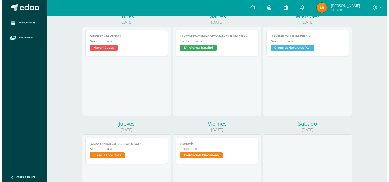
scroll to position [103, 0]
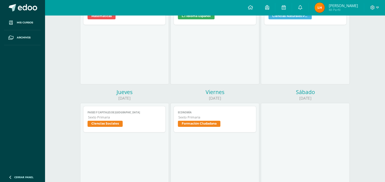
click at [207, 124] on span "Formación Ciudadana" at bounding box center [199, 124] width 42 height 6
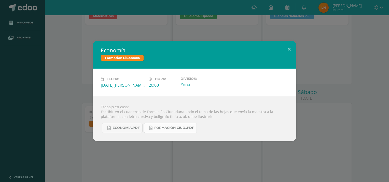
click at [166, 126] on span "Formación Ciud..pdf" at bounding box center [174, 128] width 40 height 4
click at [291, 48] on button at bounding box center [289, 49] width 14 height 17
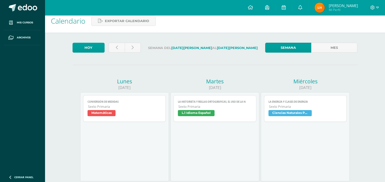
scroll to position [0, 0]
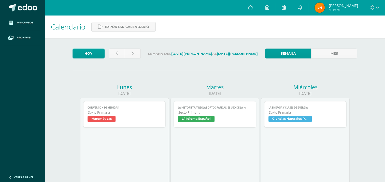
click at [122, 107] on span "Conversión de Medidas" at bounding box center [124, 107] width 74 height 3
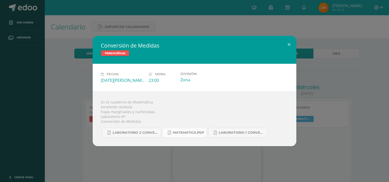
click at [199, 132] on span "Matemática.pdf" at bounding box center [188, 133] width 31 height 4
click at [290, 43] on button at bounding box center [289, 44] width 14 height 17
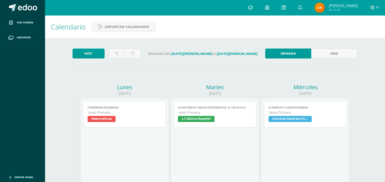
click at [146, 109] on span "Conversión de Medidas" at bounding box center [124, 107] width 74 height 3
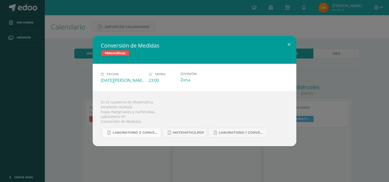
click at [127, 135] on link "Laboratorio 2 Conversiones.pdf" at bounding box center [131, 133] width 59 height 10
click at [245, 136] on link "Laboratorio 1 Conversiones.pdf" at bounding box center [237, 133] width 59 height 10
click at [188, 134] on span "Matemática.pdf" at bounding box center [188, 133] width 31 height 4
click at [285, 45] on button at bounding box center [289, 44] width 14 height 17
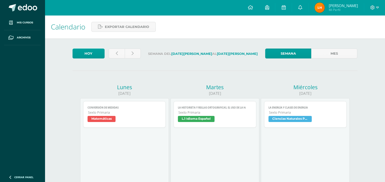
click at [225, 119] on span "L.1 Idioma Español" at bounding box center [215, 119] width 74 height 7
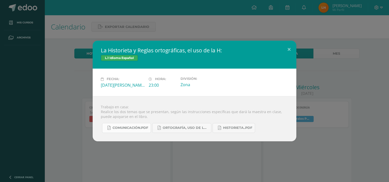
click at [138, 128] on span "Comunicación.pdf" at bounding box center [130, 128] width 36 height 4
click at [191, 130] on link "Ortografía, Uso de la H.pdf" at bounding box center [181, 128] width 59 height 10
click at [220, 130] on icon at bounding box center [219, 128] width 3 height 4
click at [287, 53] on button at bounding box center [289, 49] width 14 height 17
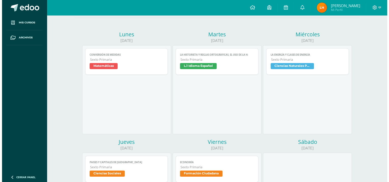
scroll to position [53, 0]
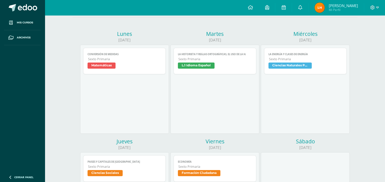
click at [293, 58] on span "Sexto Primaria" at bounding box center [305, 59] width 73 height 4
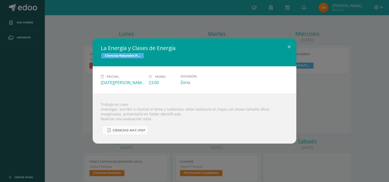
click at [131, 130] on span "Ciencias Nat..pdf" at bounding box center [128, 130] width 33 height 4
click at [292, 49] on button at bounding box center [289, 46] width 14 height 17
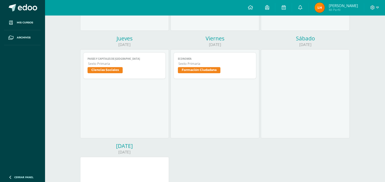
scroll to position [164, 0]
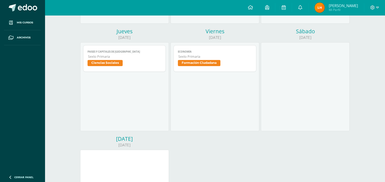
click at [147, 58] on span "Sexto Primaria" at bounding box center [124, 56] width 73 height 4
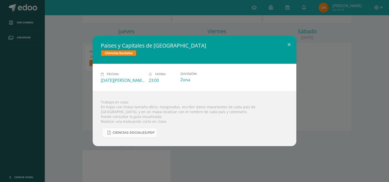
click at [127, 134] on span "Ciencias Sociales.pdf" at bounding box center [133, 133] width 42 height 4
click at [292, 48] on button at bounding box center [289, 44] width 14 height 17
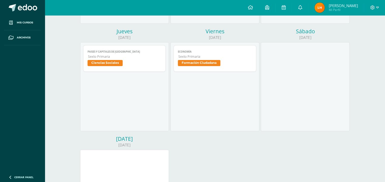
click at [214, 57] on span "Sexto Primaria" at bounding box center [214, 56] width 73 height 4
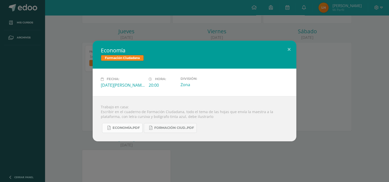
click at [126, 130] on span "Economía.pdf" at bounding box center [125, 128] width 27 height 4
click at [178, 129] on span "Formación Ciud..pdf" at bounding box center [174, 128] width 40 height 4
click at [292, 50] on button at bounding box center [289, 49] width 14 height 17
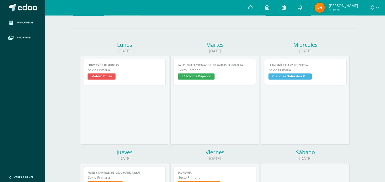
scroll to position [0, 0]
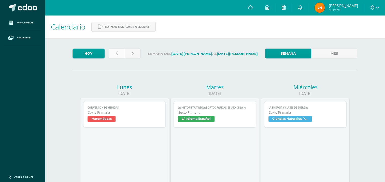
click at [117, 55] on icon at bounding box center [117, 53] width 2 height 4
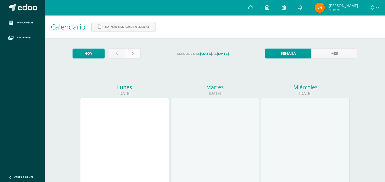
click at [138, 57] on link at bounding box center [133, 54] width 16 height 10
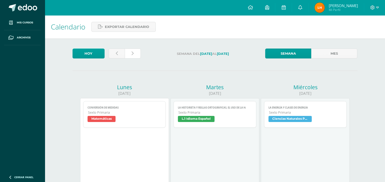
click at [138, 57] on link at bounding box center [133, 54] width 16 height 10
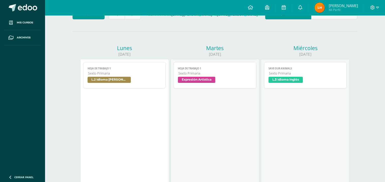
scroll to position [42, 0]
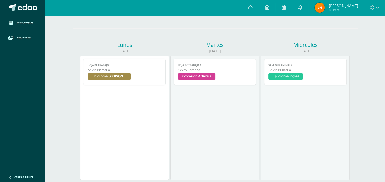
click at [132, 72] on span "Sexto Primaria" at bounding box center [124, 70] width 73 height 4
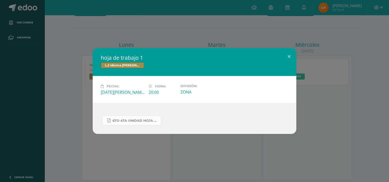
click at [129, 123] on span "6to 4ta unidad hoja de trabajo kaqchikel.pdf" at bounding box center [135, 121] width 46 height 4
click at [292, 55] on button at bounding box center [289, 56] width 14 height 17
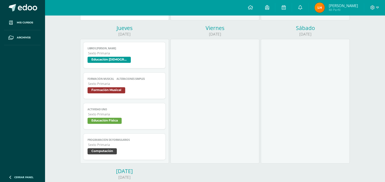
scroll to position [202, 0]
click at [139, 121] on span "Educación Física" at bounding box center [124, 121] width 74 height 7
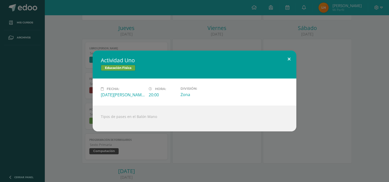
click at [288, 60] on button at bounding box center [289, 59] width 14 height 17
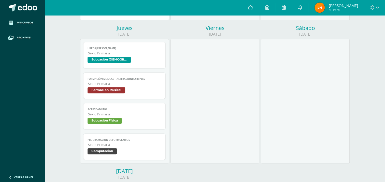
click at [125, 89] on span "Formación Musical" at bounding box center [124, 90] width 74 height 7
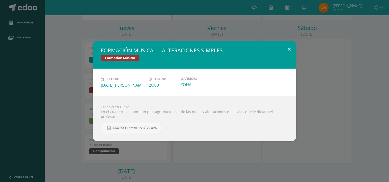
click at [287, 53] on button at bounding box center [289, 49] width 14 height 17
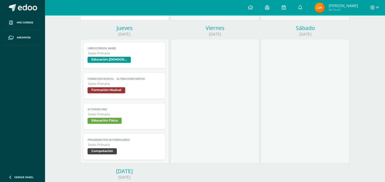
click at [128, 84] on span "Sexto Primaria" at bounding box center [124, 84] width 73 height 4
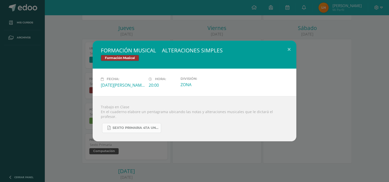
click at [131, 126] on span "SEXTO PRIMARIA 4TA UNIDAD.pdf" at bounding box center [135, 128] width 46 height 4
click at [288, 49] on button at bounding box center [289, 49] width 14 height 17
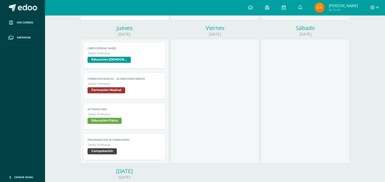
click at [110, 106] on link "Actividad Uno Sexto Primaria Educación Física" at bounding box center [124, 116] width 83 height 26
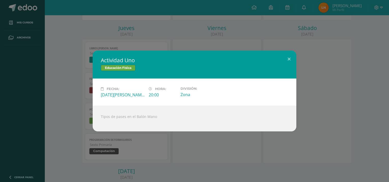
click at [4, 123] on div "Actividad Uno Educación Física Fecha: Jueves 14 de Agosto Hora: 20:00 División:…" at bounding box center [194, 91] width 385 height 81
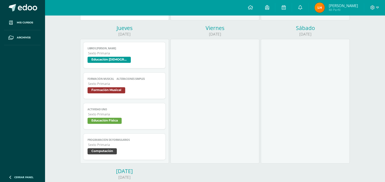
click at [90, 141] on span "Programación de formularios" at bounding box center [124, 139] width 74 height 3
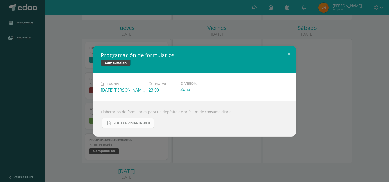
click at [124, 126] on link "Sexto Primaria .pdf" at bounding box center [128, 123] width 52 height 10
click at [288, 56] on button at bounding box center [289, 54] width 14 height 17
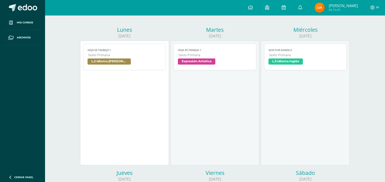
scroll to position [0, 0]
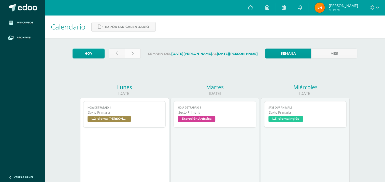
click at [134, 52] on link at bounding box center [133, 54] width 16 height 10
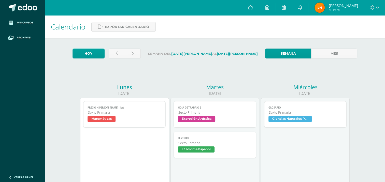
click at [145, 125] on link "Precio + [PERSON_NAME] - IVA Sexto Primaria Matemáticas" at bounding box center [124, 114] width 83 height 26
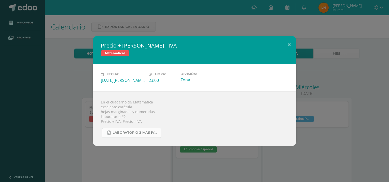
click at [144, 135] on span "Laboratorio 2 mas IVA y menos IVA.pdf" at bounding box center [135, 133] width 46 height 4
click at [289, 41] on button at bounding box center [289, 44] width 14 height 17
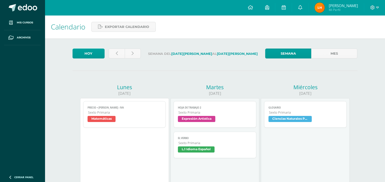
click at [217, 123] on span "Expresión Artística" at bounding box center [215, 119] width 74 height 7
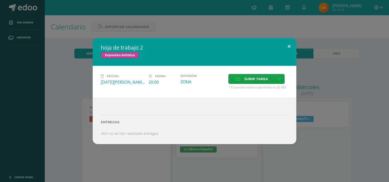
click at [286, 45] on button at bounding box center [289, 46] width 14 height 17
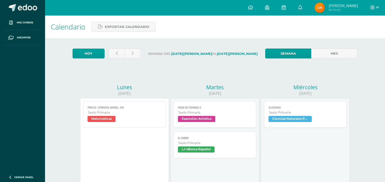
click at [208, 150] on span "L.1 Idioma Español" at bounding box center [196, 149] width 37 height 6
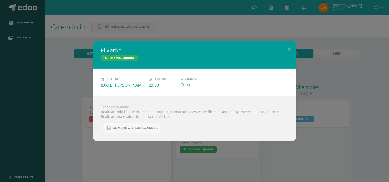
click at [296, 40] on div "El Verbo L.1 Idioma Español Fecha: Martes 19 de Agosto Hora: 23:00 División: Zo…" at bounding box center [194, 91] width 389 height 182
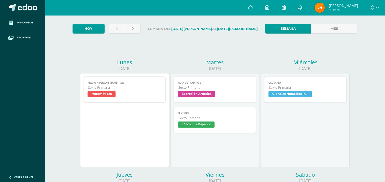
scroll to position [25, 0]
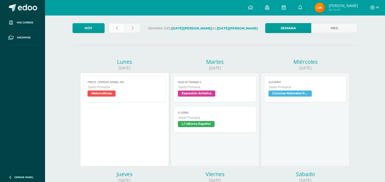
click at [114, 26] on link at bounding box center [117, 28] width 16 height 10
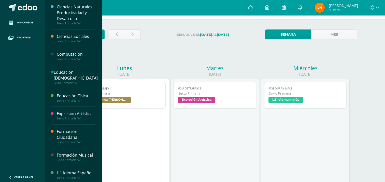
scroll to position [19, 0]
